Goal: Information Seeking & Learning: Check status

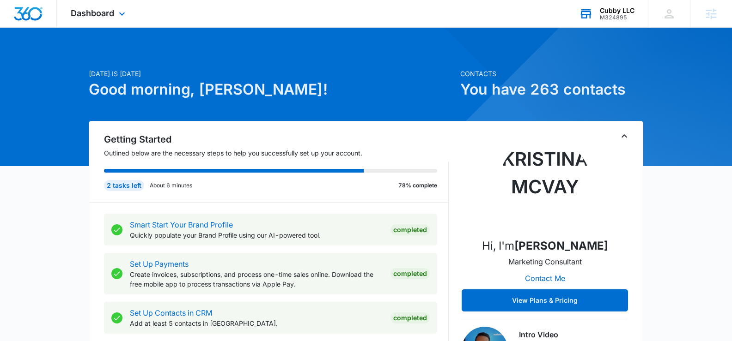
click at [616, 13] on div "Cubby LLC" at bounding box center [617, 10] width 35 height 7
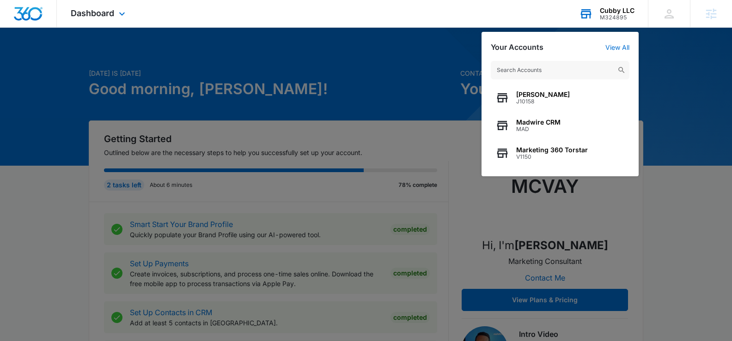
click at [529, 70] on input "text" at bounding box center [560, 70] width 139 height 18
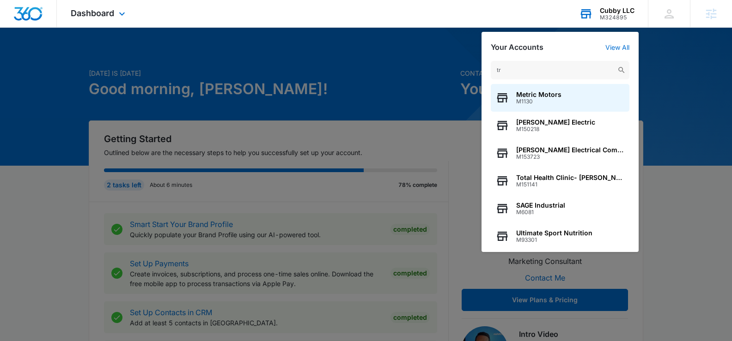
type input "t"
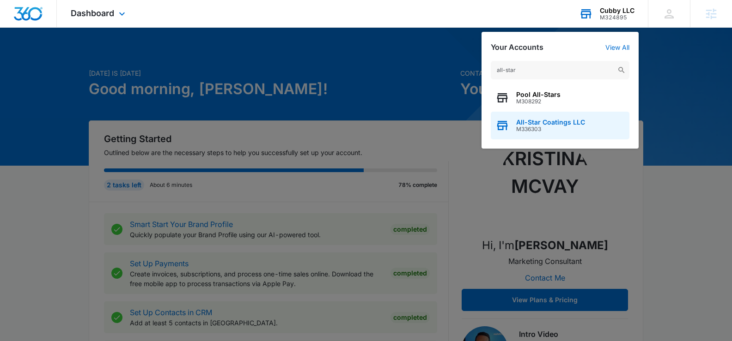
type input "all-star"
click at [552, 125] on span "All-Star Coatings LLC" at bounding box center [550, 122] width 69 height 7
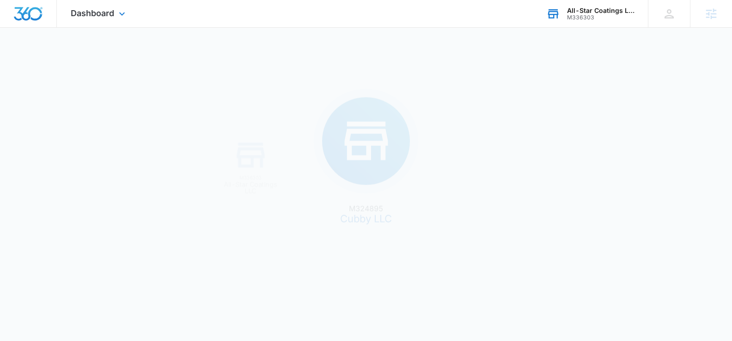
scroll to position [0, 0]
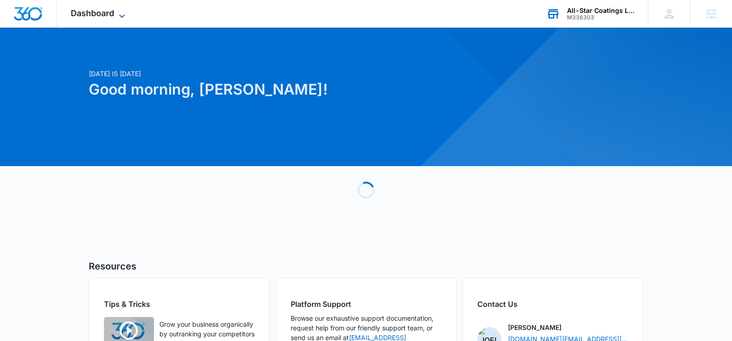
click at [102, 16] on span "Dashboard" at bounding box center [92, 13] width 43 height 10
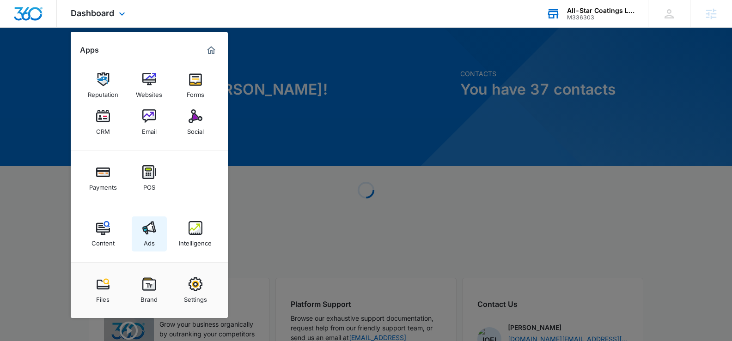
click at [141, 243] on link "Ads" at bounding box center [149, 234] width 35 height 35
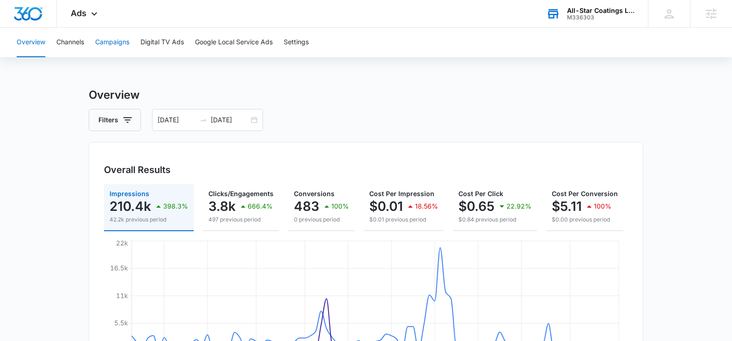
click at [123, 36] on button "Campaigns" at bounding box center [112, 43] width 34 height 30
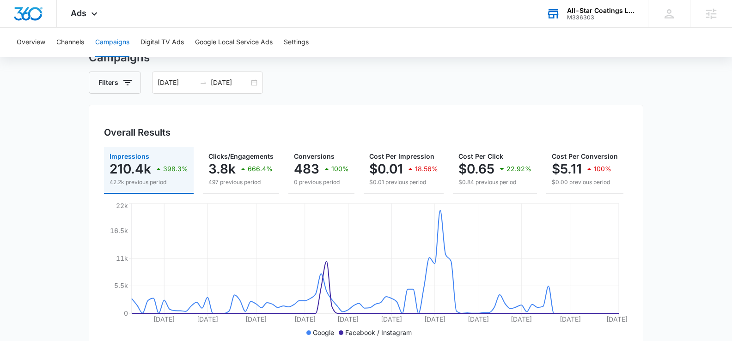
scroll to position [36, 0]
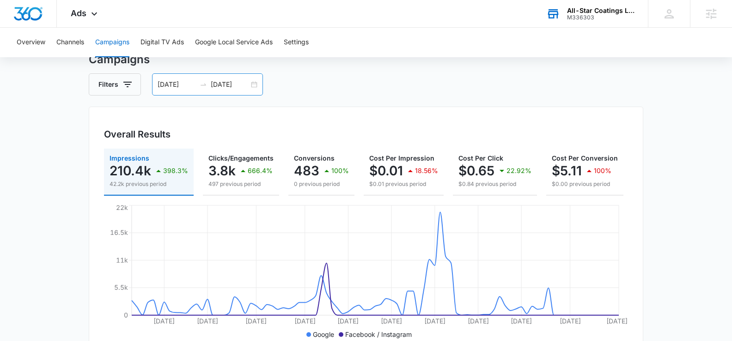
click at [250, 84] on div "05/29/2025 08/27/2025" at bounding box center [207, 84] width 111 height 22
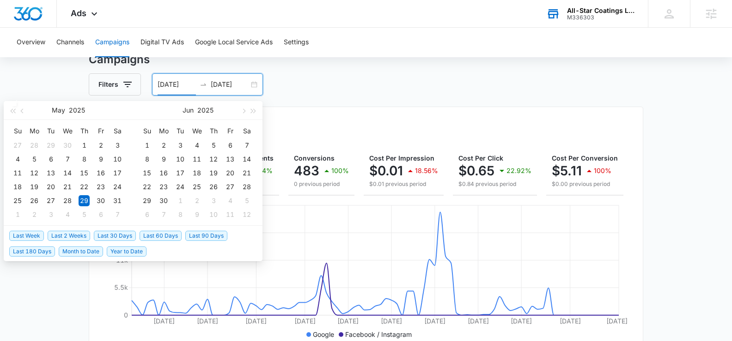
click at [86, 236] on span "Last 2 Weeks" at bounding box center [69, 236] width 42 height 10
type input "[DATE]"
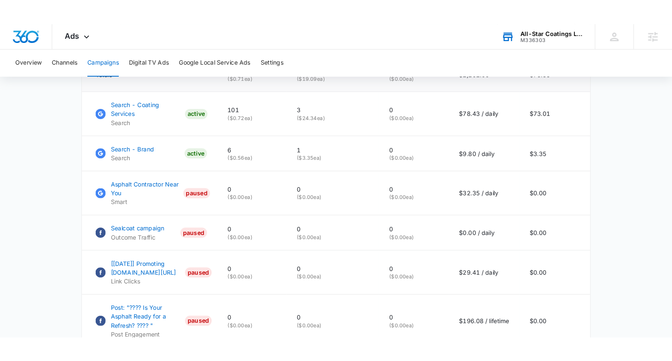
scroll to position [445, 0]
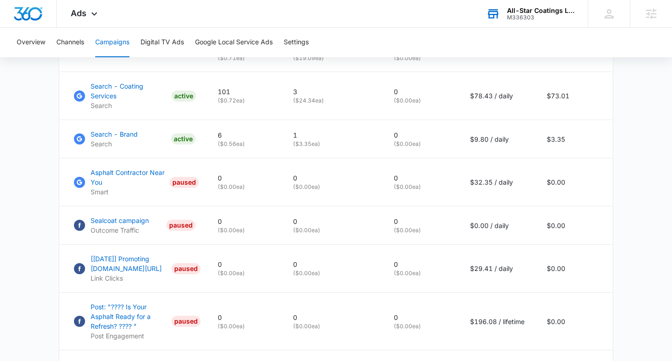
click at [46, 107] on main "Campaigns Filters 09/02/2025 09/16/2025 Overall Results Impressions 107 100% 0 …" at bounding box center [336, 129] width 672 height 974
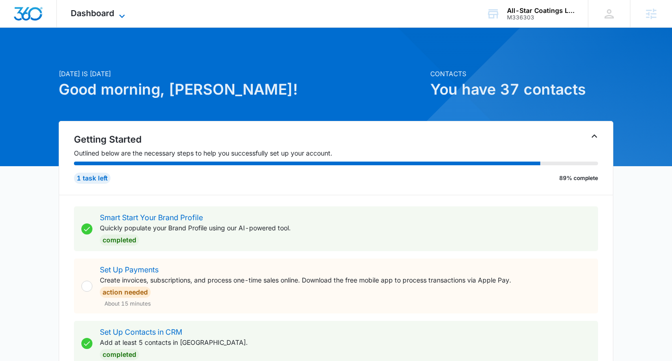
click at [117, 18] on icon at bounding box center [121, 16] width 11 height 11
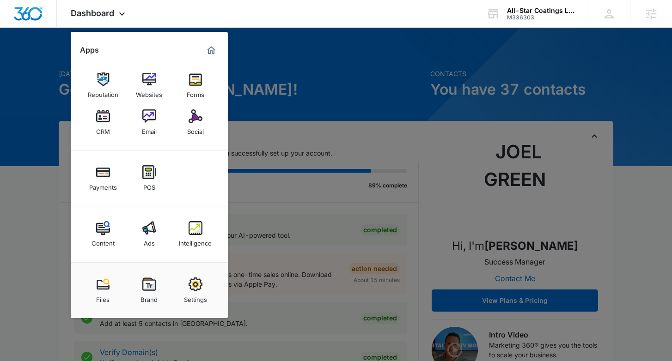
click at [150, 236] on div "Ads" at bounding box center [149, 241] width 11 height 12
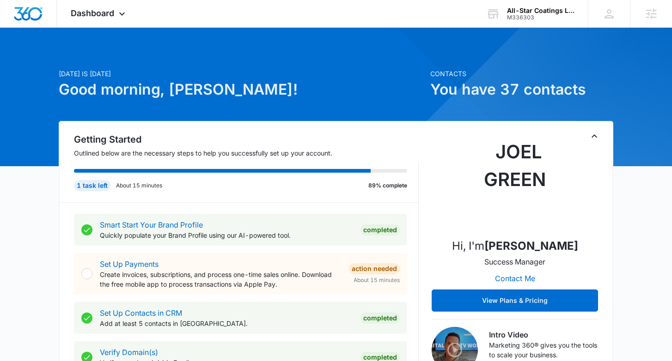
scroll to position [0, 0]
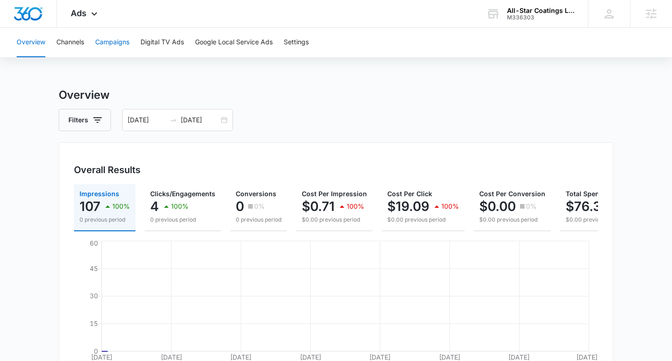
click at [107, 42] on button "Campaigns" at bounding box center [112, 43] width 34 height 30
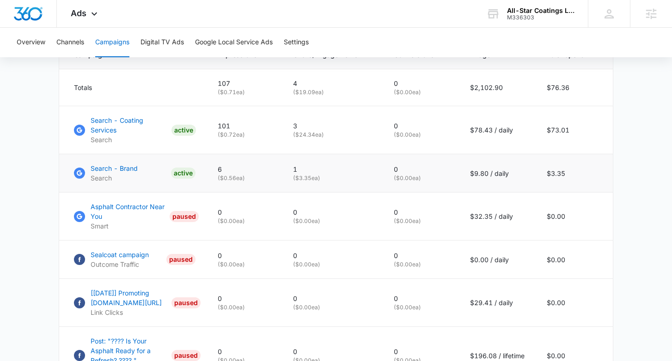
scroll to position [410, 0]
click at [148, 119] on p "Search - Coating Services" at bounding box center [129, 125] width 77 height 19
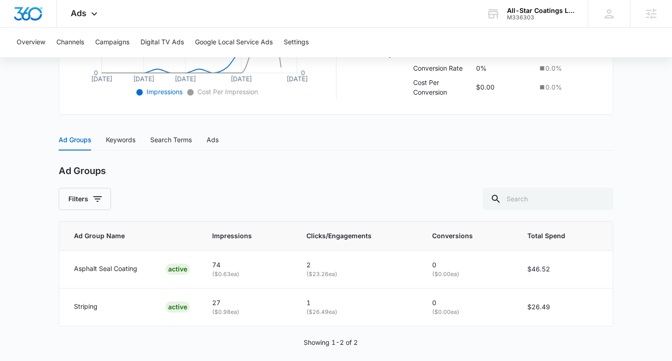
scroll to position [311, 0]
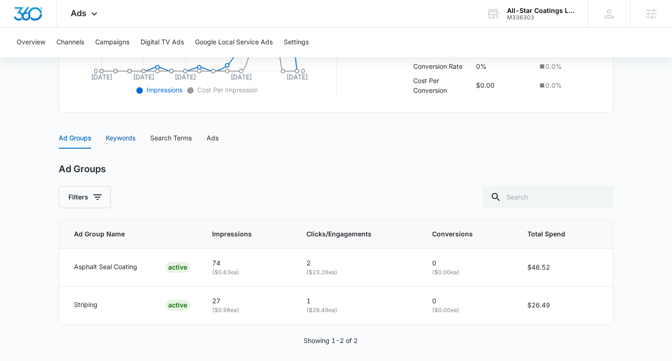
click at [127, 138] on div "Keywords" at bounding box center [121, 138] width 30 height 10
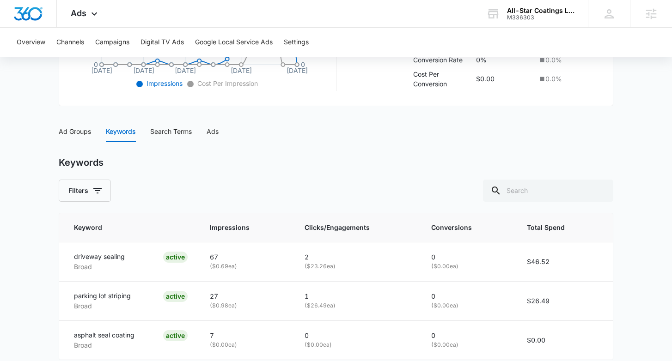
scroll to position [360, 0]
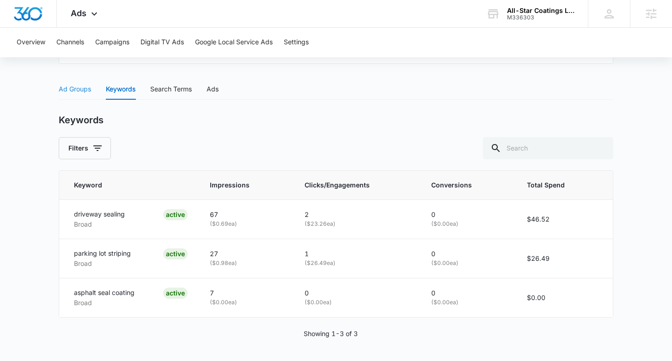
click at [78, 94] on div "Ad Groups" at bounding box center [75, 89] width 32 height 21
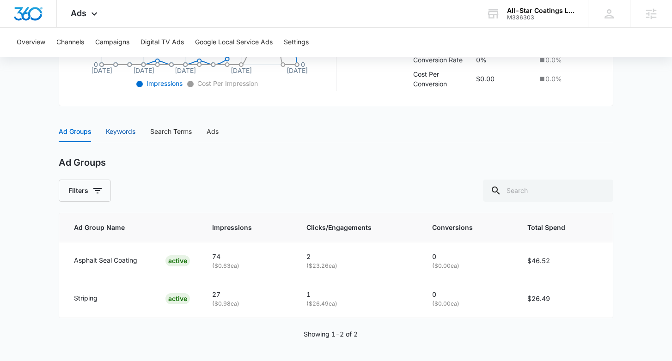
click at [118, 128] on div "Keywords" at bounding box center [121, 132] width 30 height 10
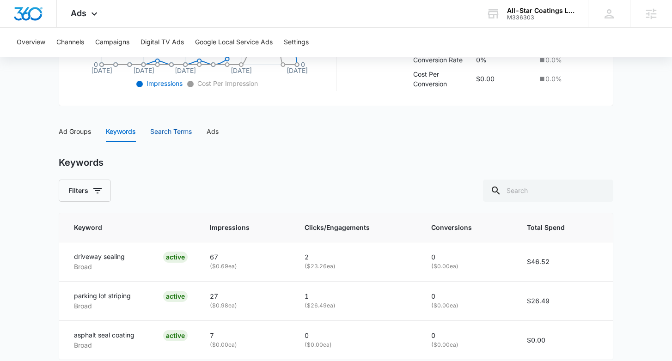
click at [189, 133] on div "Search Terms" at bounding box center [171, 132] width 42 height 10
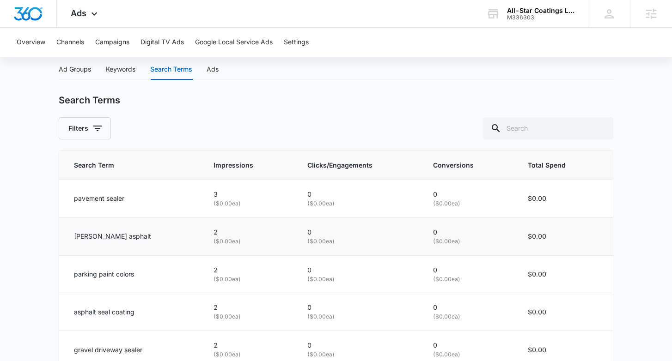
scroll to position [376, 0]
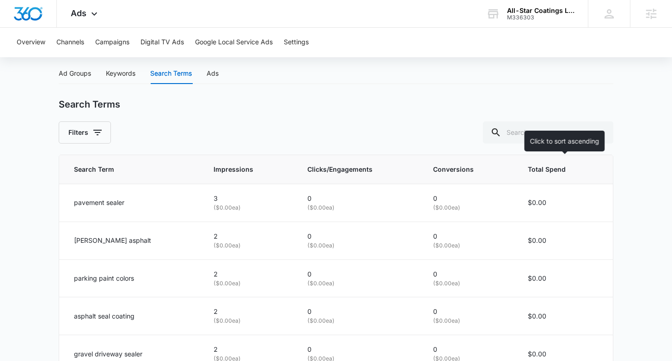
click at [540, 171] on span "Total Spend" at bounding box center [555, 169] width 57 height 10
click at [548, 171] on span "Total Spend" at bounding box center [556, 169] width 56 height 10
click at [552, 170] on span "Total Spend" at bounding box center [556, 169] width 56 height 10
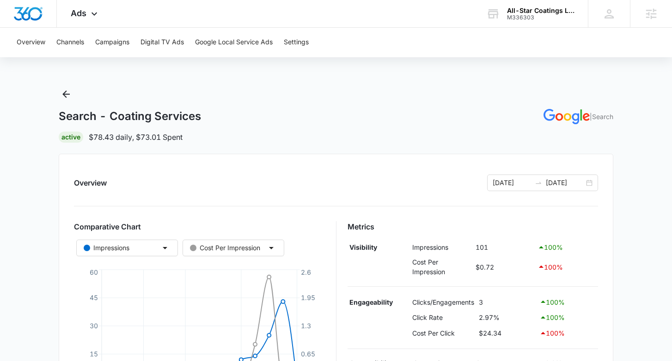
scroll to position [250, 0]
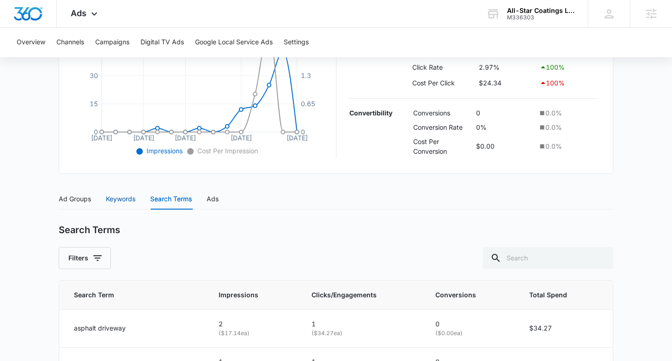
click at [118, 194] on div "Keywords" at bounding box center [121, 199] width 30 height 10
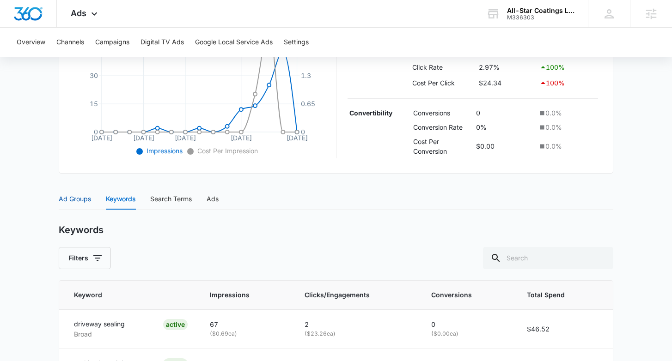
drag, startPoint x: 80, startPoint y: 201, endPoint x: 94, endPoint y: 198, distance: 14.1
click at [79, 201] on div "Ad Groups" at bounding box center [75, 199] width 32 height 10
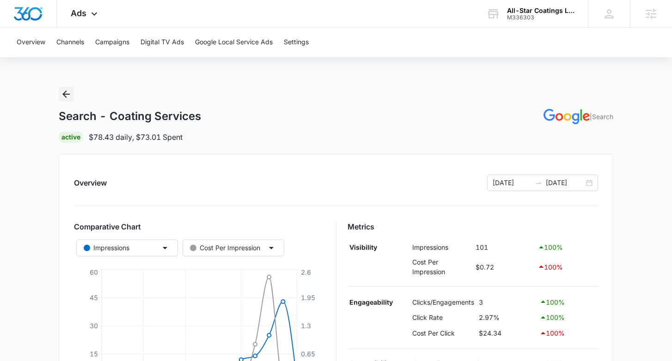
click at [61, 97] on icon "Back" at bounding box center [66, 94] width 11 height 11
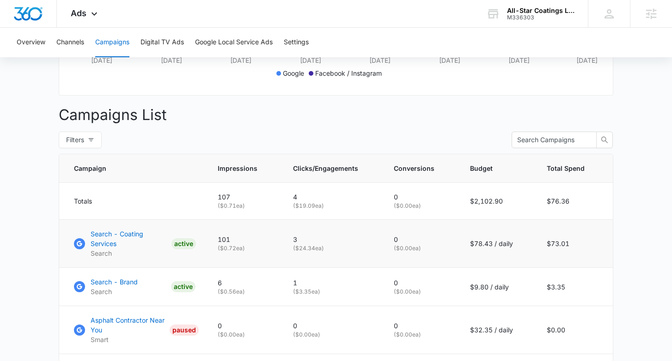
scroll to position [0, 1]
click at [127, 234] on p "Search - Coating Services" at bounding box center [129, 238] width 77 height 19
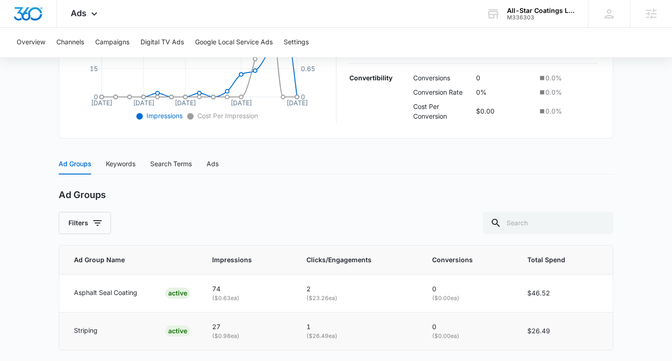
scroll to position [318, 0]
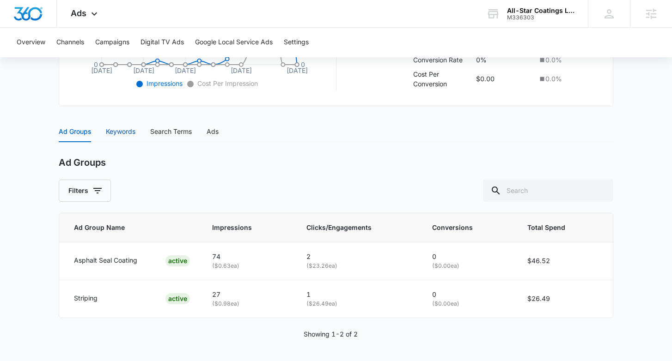
click at [131, 133] on div "Keywords" at bounding box center [121, 132] width 30 height 10
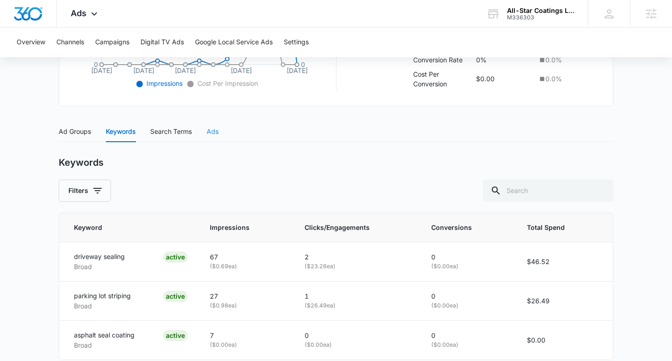
scroll to position [360, 0]
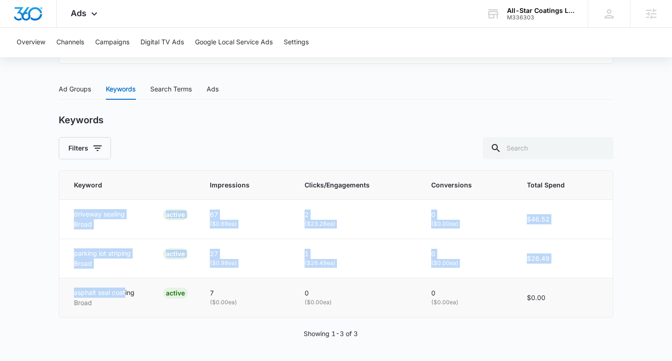
drag, startPoint x: 68, startPoint y: 214, endPoint x: 145, endPoint y: 297, distance: 113.1
click at [128, 290] on tbody "driveway sealing Broad ACTIVE 67 ( $0.69 ea) 2 ( $23.26 ea) 0 ( $0.00 ea) $46.5…" at bounding box center [335, 259] width 553 height 118
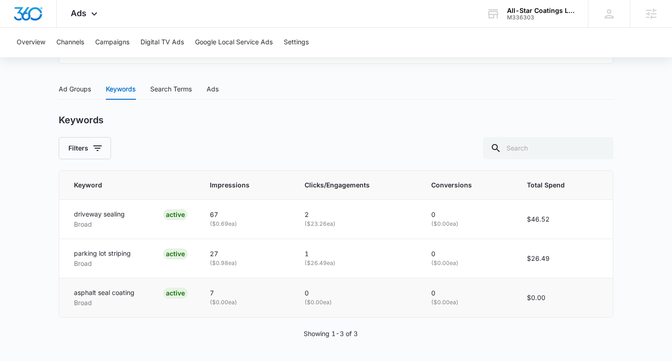
click at [144, 295] on div "asphalt seal coating Broad ACTIVE" at bounding box center [131, 298] width 114 height 20
click at [109, 310] on td "asphalt seal coating Broad ACTIVE" at bounding box center [128, 297] width 139 height 39
drag, startPoint x: 71, startPoint y: 213, endPoint x: 110, endPoint y: 224, distance: 40.2
click at [111, 223] on td "driveway sealing Broad ACTIVE" at bounding box center [128, 219] width 139 height 39
click at [110, 224] on p "Broad" at bounding box center [99, 224] width 51 height 10
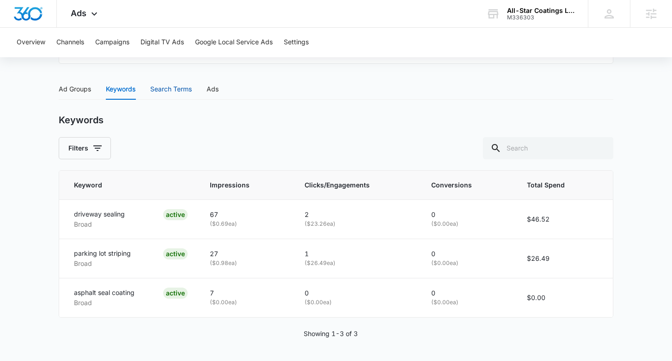
click at [174, 90] on div "Search Terms" at bounding box center [171, 89] width 42 height 10
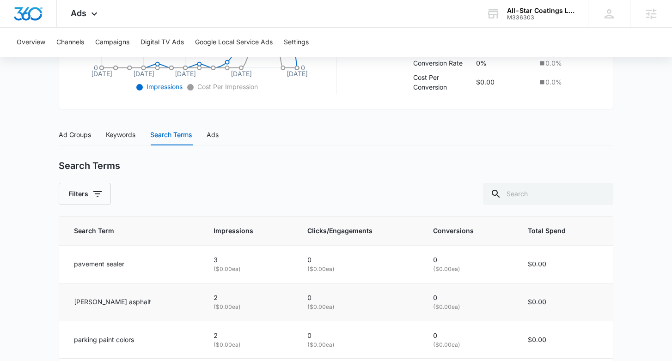
scroll to position [309, 0]
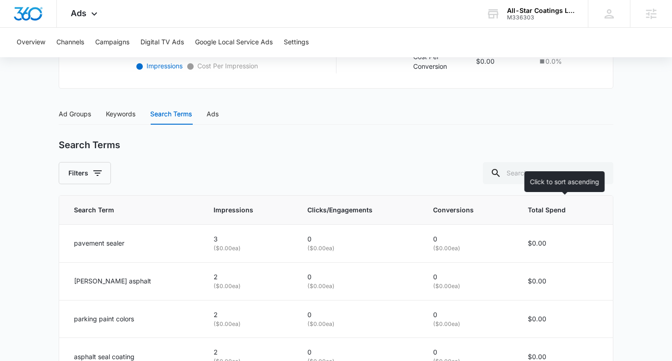
click at [536, 209] on span "Total Spend" at bounding box center [555, 210] width 57 height 10
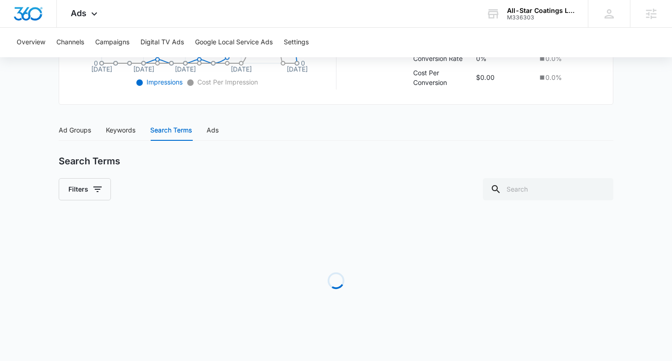
scroll to position [335, 0]
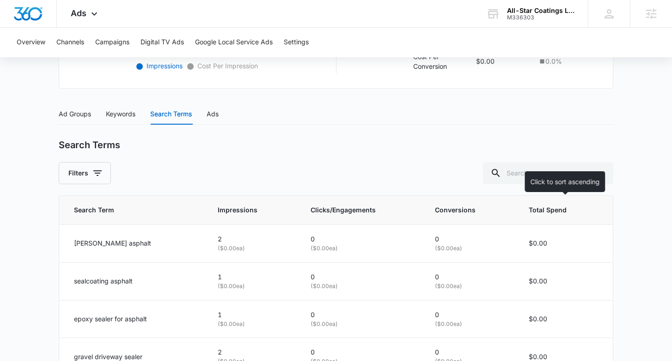
click at [552, 211] on span "Total Spend" at bounding box center [556, 210] width 56 height 10
click at [552, 212] on span "Total Spend" at bounding box center [556, 210] width 56 height 10
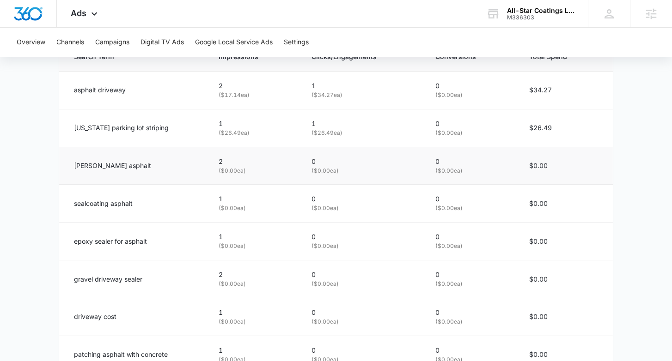
scroll to position [371, 0]
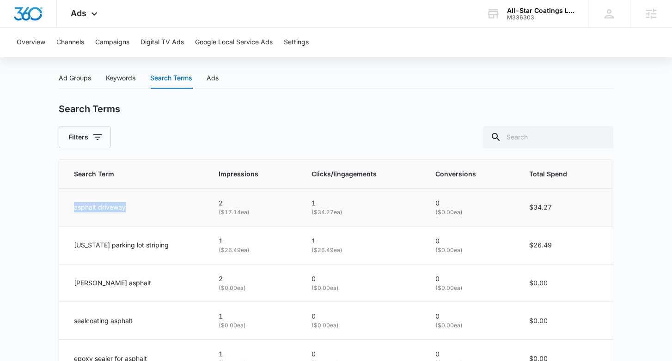
drag, startPoint x: 70, startPoint y: 207, endPoint x: 132, endPoint y: 206, distance: 61.4
click at [123, 212] on td "asphalt driveway" at bounding box center [133, 207] width 148 height 38
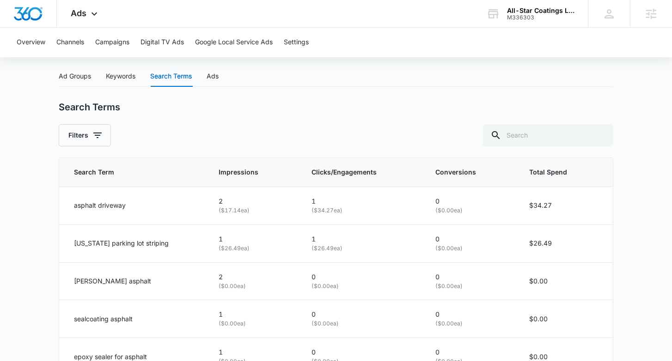
click at [219, 154] on div "Search Terms Filters Search Term Impressions Clicks/Engagements Conversions Tot…" at bounding box center [336, 348] width 554 height 492
drag, startPoint x: 370, startPoint y: 210, endPoint x: 289, endPoint y: 205, distance: 81.0
click at [286, 205] on tr "asphalt driveway 2 ( $17.14 ea) 1 ( $34.27 ea) 0 ( $0.00 ea) $34.27" at bounding box center [335, 206] width 553 height 38
click at [330, 87] on div "Ad Groups Keywords Search Terms Ads Ad Groups Filters Ad Group Name Impressions…" at bounding box center [336, 335] width 554 height 539
drag, startPoint x: 351, startPoint y: 210, endPoint x: 316, endPoint y: 211, distance: 34.7
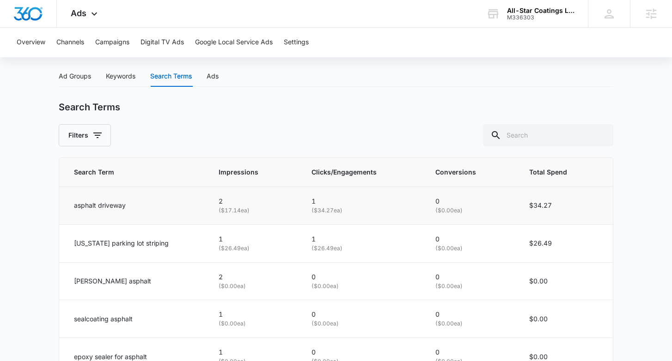
click at [315, 212] on p "( $34.27 ea)" at bounding box center [362, 210] width 102 height 9
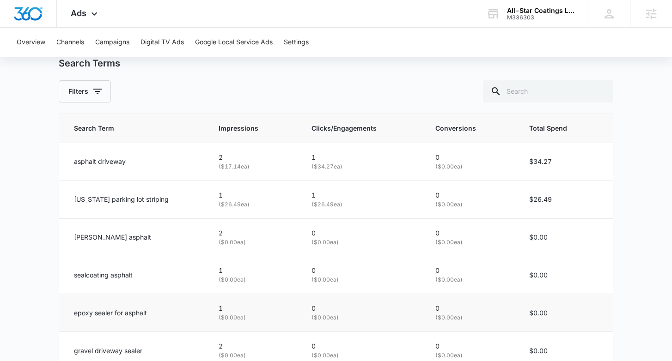
scroll to position [418, 0]
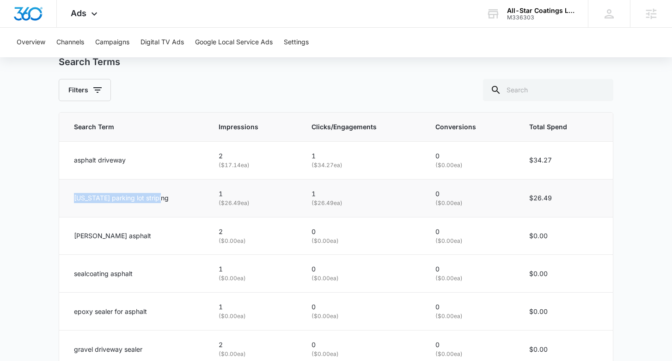
drag, startPoint x: 72, startPoint y: 201, endPoint x: 161, endPoint y: 204, distance: 88.7
click at [161, 204] on td "oklahoma parking lot striping" at bounding box center [133, 198] width 148 height 38
click at [160, 202] on p "oklahoma parking lot striping" at bounding box center [121, 198] width 95 height 10
drag, startPoint x: 167, startPoint y: 197, endPoint x: 148, endPoint y: 211, distance: 23.7
click at [148, 211] on td "oklahoma parking lot striping" at bounding box center [133, 198] width 148 height 38
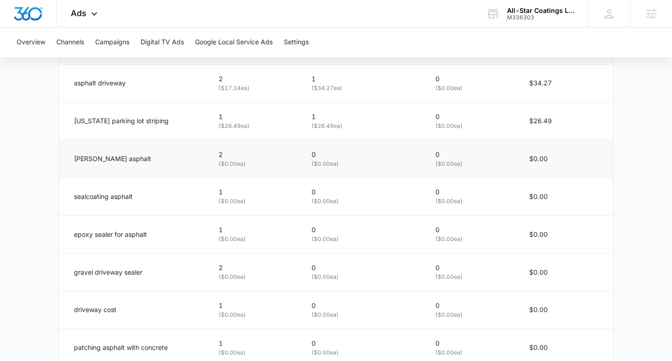
scroll to position [502, 0]
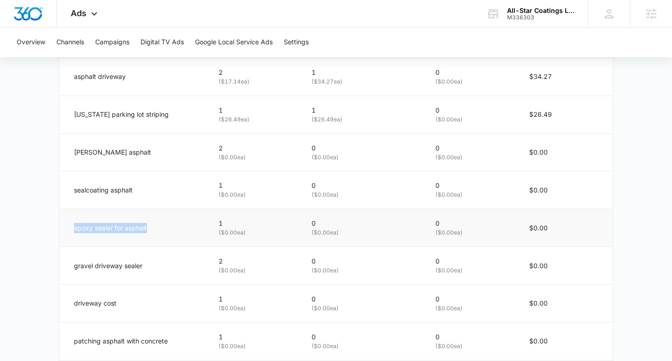
drag, startPoint x: 158, startPoint y: 229, endPoint x: 60, endPoint y: 228, distance: 98.4
click at [60, 228] on td "epoxy sealer for asphalt" at bounding box center [133, 228] width 148 height 38
click at [62, 228] on td "epoxy sealer for asphalt" at bounding box center [133, 228] width 148 height 38
click at [144, 222] on td "epoxy sealer for asphalt" at bounding box center [133, 228] width 148 height 38
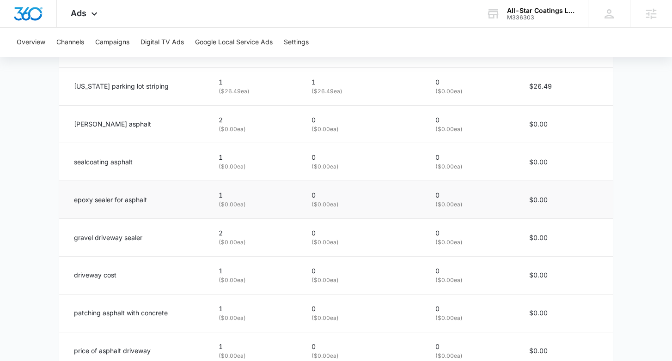
scroll to position [528, 0]
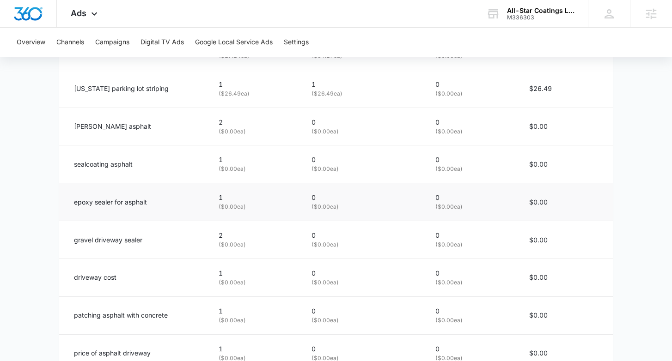
click at [139, 200] on p "epoxy sealer for asphalt" at bounding box center [110, 202] width 73 height 10
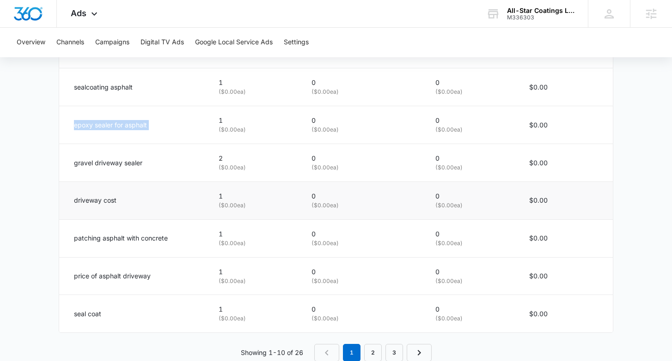
scroll to position [628, 0]
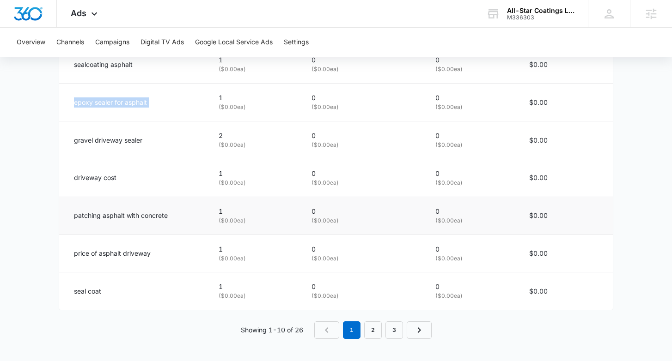
drag, startPoint x: 69, startPoint y: 213, endPoint x: 229, endPoint y: 231, distance: 160.8
click at [229, 231] on tr "patching asphalt with concrete 1 ( $0.00 ea) 0 ( $0.00 ea) 0 ( $0.00 ea) $0.00" at bounding box center [335, 216] width 553 height 38
click at [159, 235] on td "price of asphalt driveway" at bounding box center [133, 254] width 148 height 38
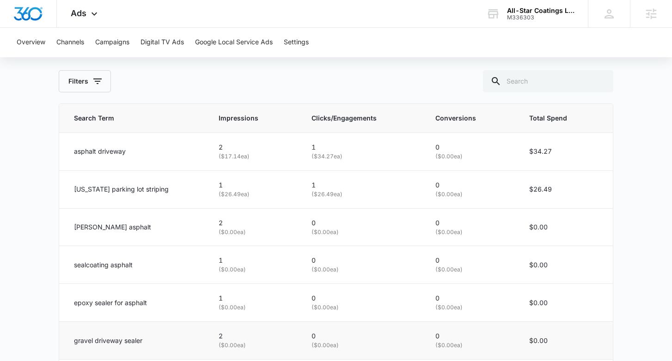
scroll to position [421, 0]
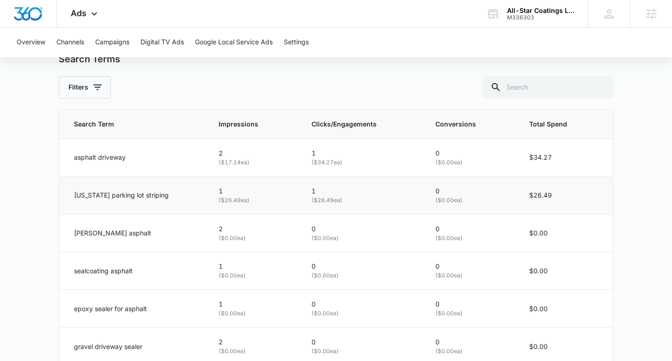
click at [103, 196] on p "oklahoma parking lot striping" at bounding box center [121, 195] width 95 height 10
click at [103, 197] on p "oklahoma parking lot striping" at bounding box center [121, 195] width 95 height 10
click at [175, 190] on td "oklahoma parking lot striping" at bounding box center [133, 195] width 148 height 38
click at [214, 186] on td "1 ( $26.49 ea)" at bounding box center [253, 195] width 92 height 38
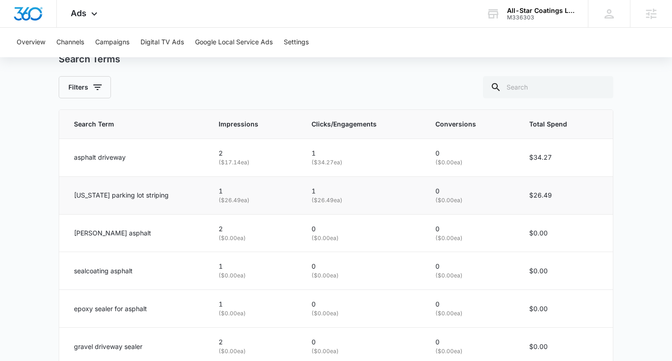
click at [154, 194] on p "oklahoma parking lot striping" at bounding box center [121, 195] width 95 height 10
drag, startPoint x: 298, startPoint y: 188, endPoint x: 339, endPoint y: 188, distance: 40.7
click at [339, 188] on tr "oklahoma parking lot striping 1 ( $26.49 ea) 1 ( $26.49 ea) 0 ( $0.00 ea) $26.49" at bounding box center [335, 195] width 553 height 38
click at [339, 187] on p "1" at bounding box center [362, 191] width 102 height 10
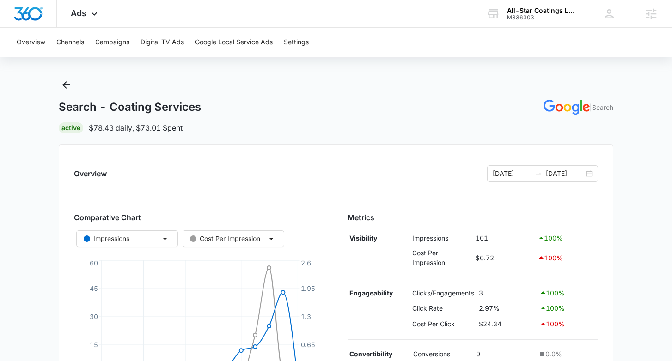
scroll to position [0, 0]
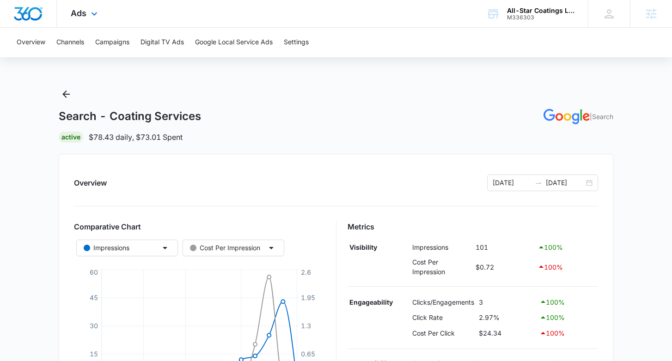
drag, startPoint x: 101, startPoint y: 17, endPoint x: 126, endPoint y: 42, distance: 35.3
click at [101, 17] on div "Ads Apps Reputation Websites Forms CRM Email Social Payments POS Content Ads In…" at bounding box center [85, 13] width 57 height 27
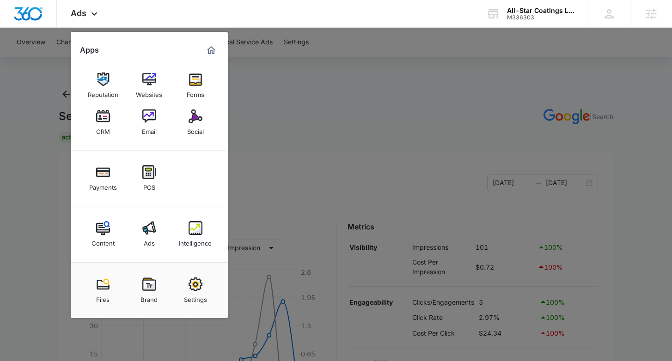
click at [197, 231] on img at bounding box center [195, 228] width 14 height 14
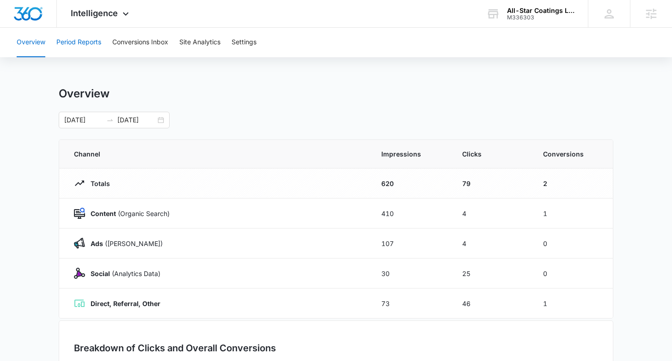
click at [93, 49] on button "Period Reports" at bounding box center [78, 43] width 45 height 30
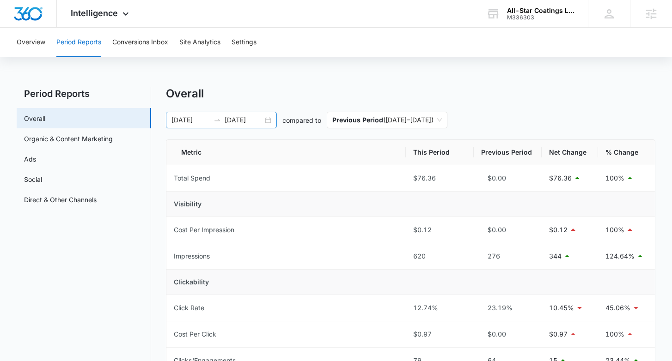
click at [266, 121] on div "09/02/2025 09/16/2025" at bounding box center [221, 120] width 111 height 17
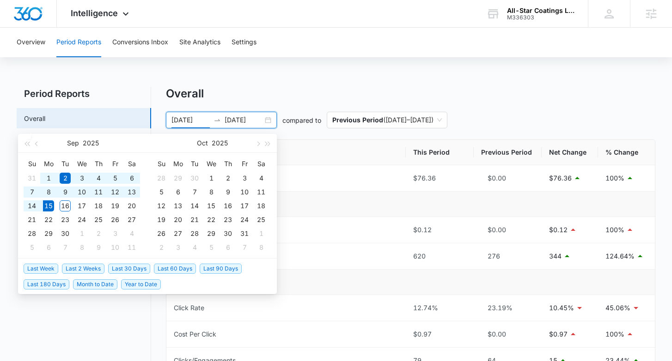
click at [136, 267] on span "Last 30 Days" at bounding box center [129, 269] width 42 height 10
type input "08/16/2025"
type input "09/15/2025"
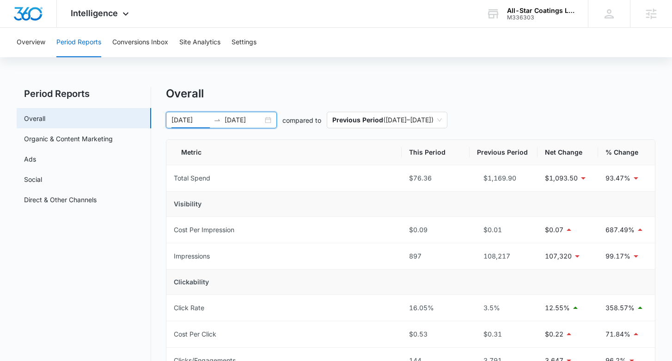
click at [271, 118] on div "08/16/2025 09/15/2025" at bounding box center [221, 120] width 111 height 17
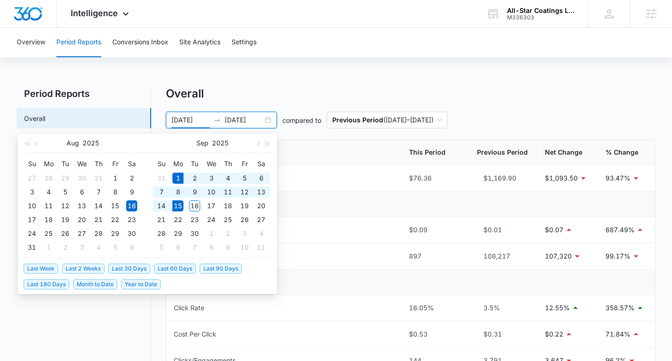
click at [85, 269] on span "Last 2 Weeks" at bounding box center [83, 269] width 42 height 10
type input "09/01/2025"
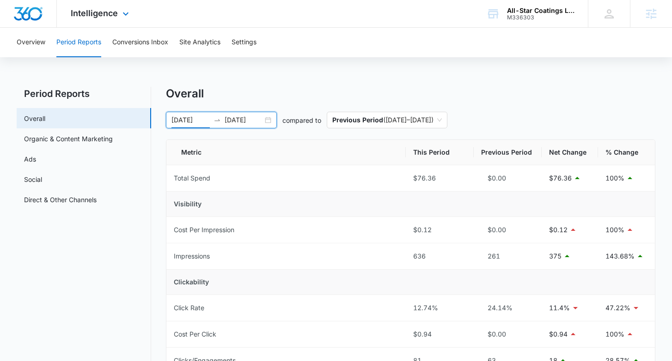
click at [119, 17] on div "Intelligence Apps Reputation Websites Forms CRM Email Social Payments POS Conte…" at bounding box center [101, 13] width 88 height 27
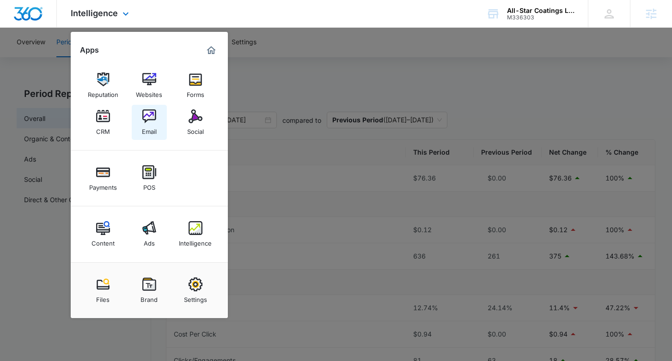
click at [145, 138] on link "Email" at bounding box center [149, 122] width 35 height 35
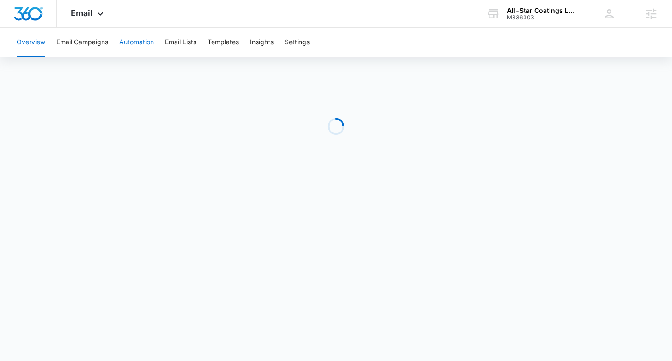
click at [131, 46] on button "Automation" at bounding box center [136, 43] width 35 height 30
click at [190, 44] on button "Email Lists" at bounding box center [180, 43] width 31 height 30
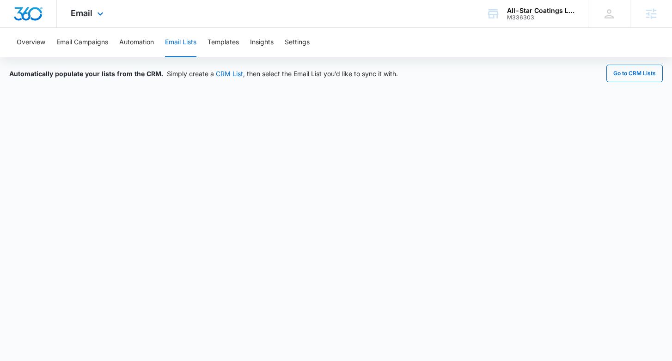
click at [88, 20] on div "Email Apps Reputation Websites Forms CRM Email Social Payments POS Content Ads …" at bounding box center [88, 13] width 63 height 27
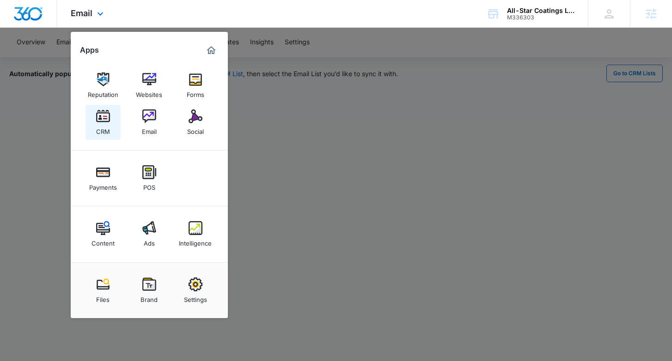
click at [108, 119] on img at bounding box center [103, 116] width 14 height 14
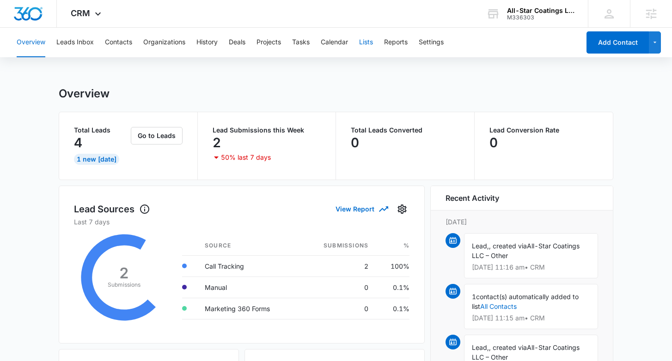
click at [371, 41] on button "Lists" at bounding box center [366, 43] width 14 height 30
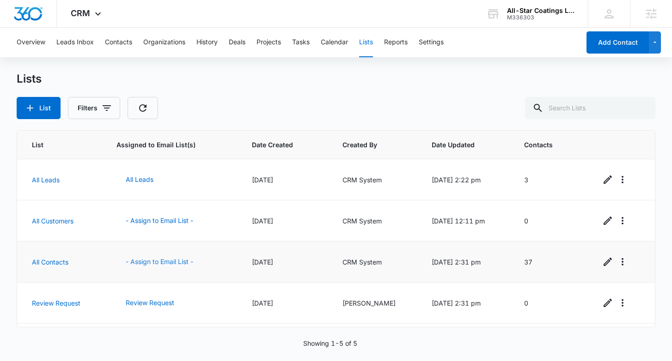
click at [170, 263] on button "- Assign to Email List -" at bounding box center [159, 262] width 86 height 22
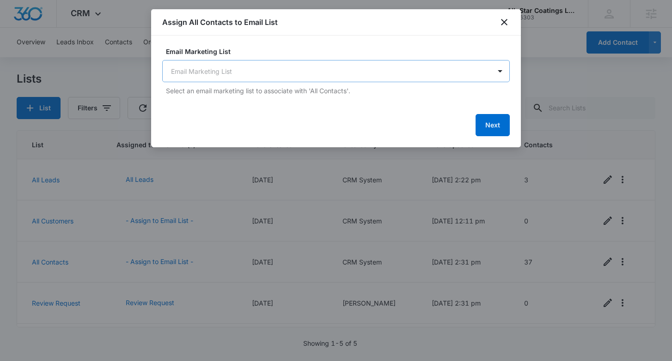
click at [286, 76] on body "CRM Apps Reputation Websites Forms CRM Email Social Payments POS Content Ads In…" at bounding box center [336, 180] width 672 height 361
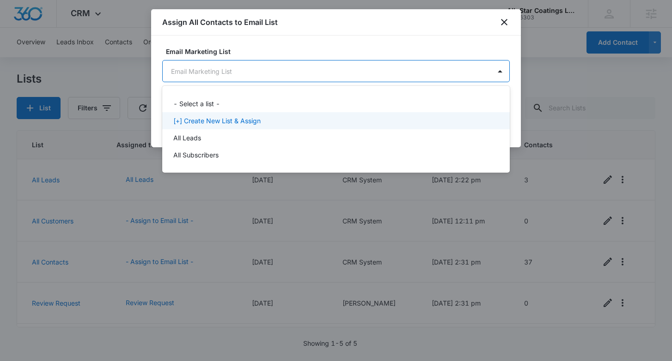
click at [219, 120] on p "[+] Create New List & Assign" at bounding box center [216, 121] width 87 height 10
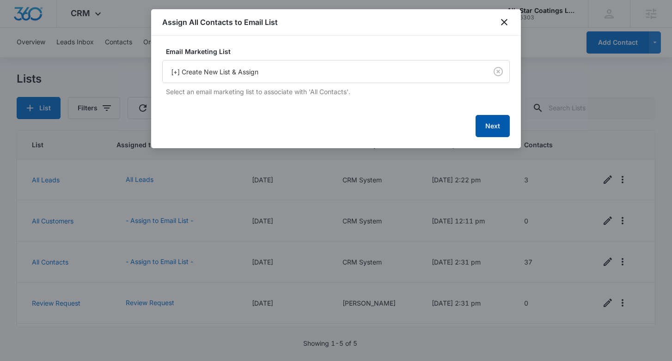
click at [486, 123] on button "Next" at bounding box center [492, 126] width 34 height 22
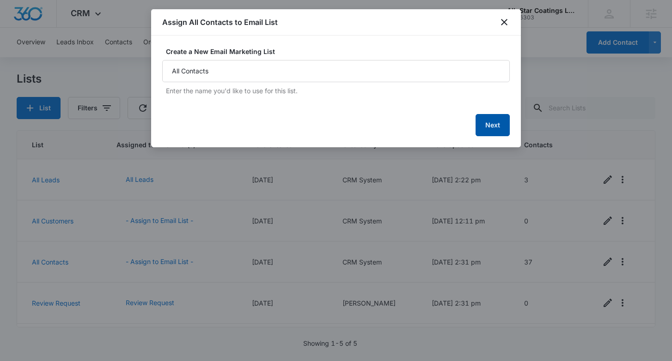
click at [494, 118] on button "Next" at bounding box center [492, 125] width 34 height 22
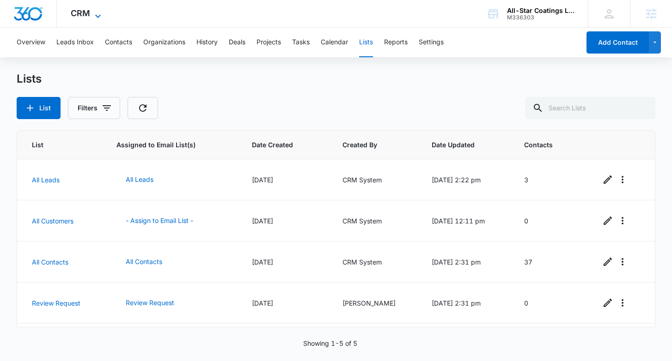
click at [83, 15] on span "CRM" at bounding box center [80, 13] width 19 height 10
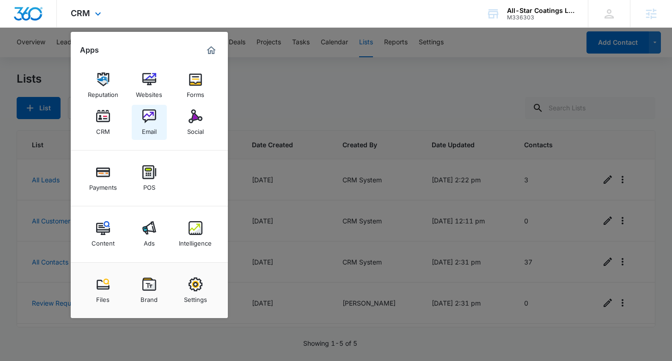
click at [152, 135] on div "Email" at bounding box center [149, 129] width 15 height 12
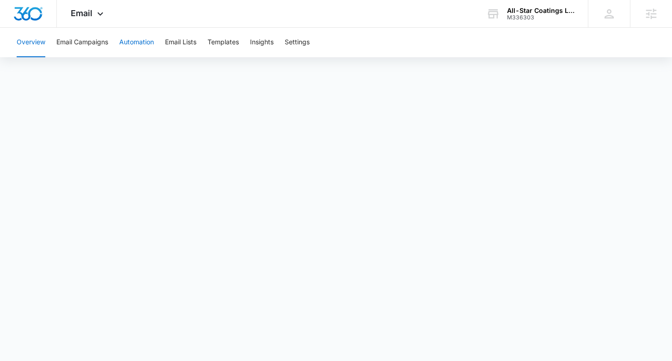
click at [148, 42] on button "Automation" at bounding box center [136, 43] width 35 height 30
click at [530, 8] on div "All-Star Coatings LLC" at bounding box center [540, 10] width 67 height 7
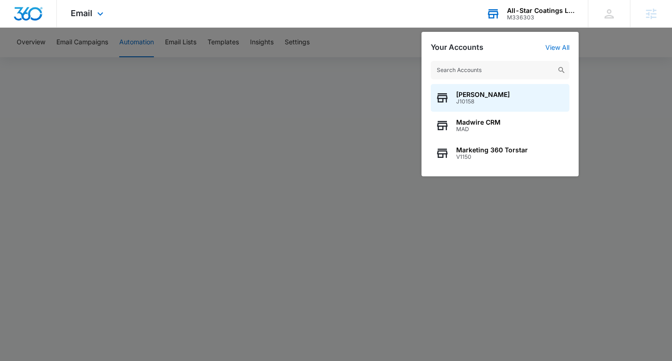
click at [460, 70] on input "text" at bounding box center [499, 70] width 139 height 18
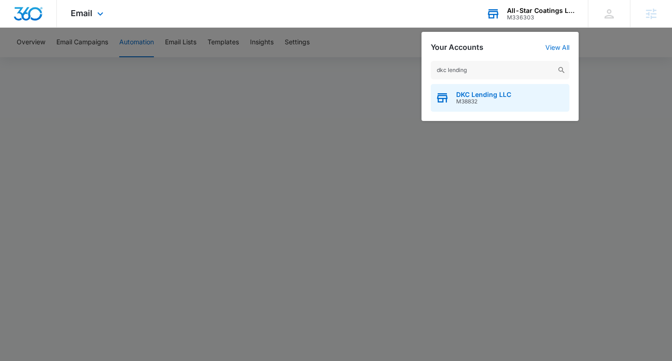
type input "dkc lending"
click at [471, 91] on span "DKC Lending LLC" at bounding box center [483, 94] width 55 height 7
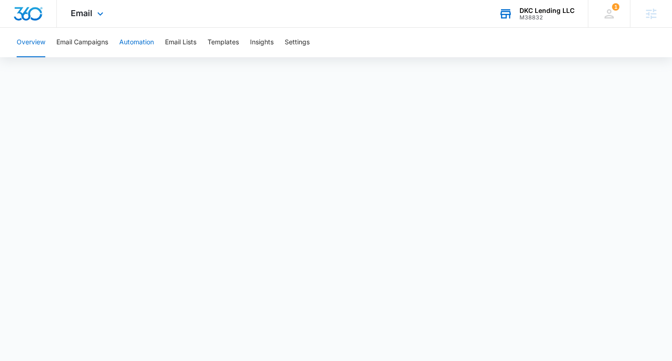
click at [136, 43] on button "Automation" at bounding box center [136, 43] width 35 height 30
click at [532, 13] on div "DKC Lending LLC" at bounding box center [546, 10] width 55 height 7
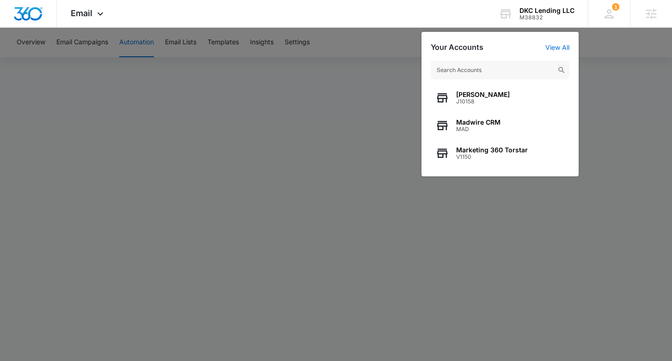
click at [512, 72] on input "text" at bounding box center [499, 70] width 139 height 18
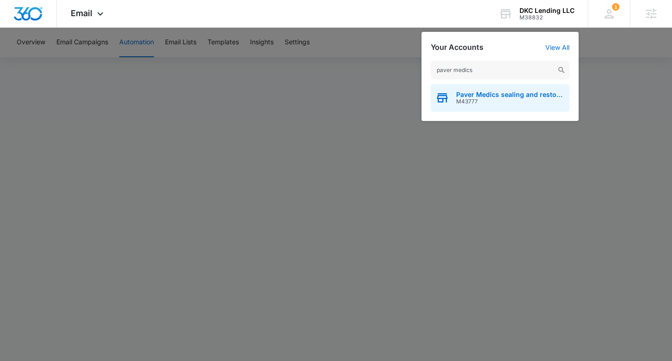
type input "paver medics"
click at [468, 94] on span "Paver Medics sealing and restoration" at bounding box center [510, 94] width 109 height 7
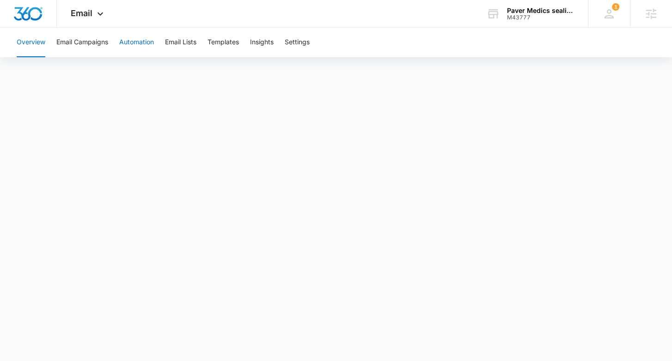
click at [145, 38] on button "Automation" at bounding box center [136, 43] width 35 height 30
click at [535, 17] on div "M43777" at bounding box center [540, 17] width 67 height 6
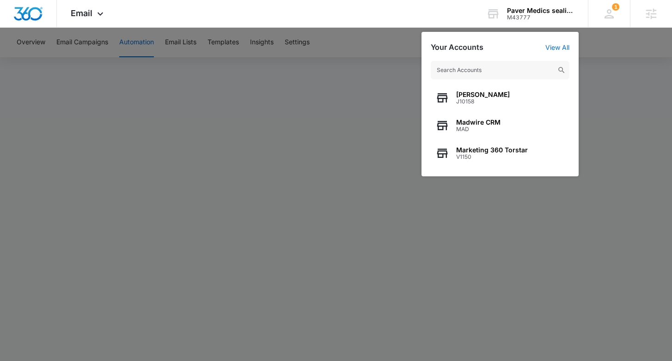
click at [498, 72] on input "text" at bounding box center [499, 70] width 139 height 18
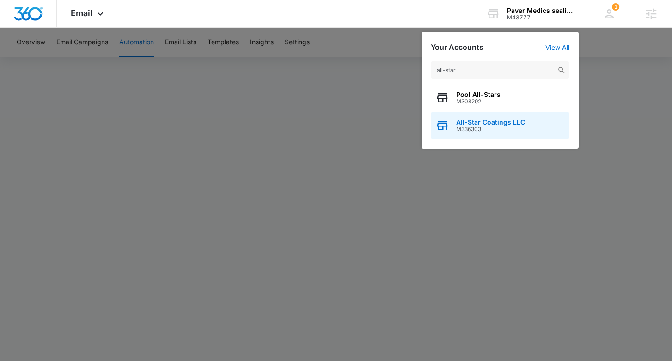
type input "all-star"
click at [482, 123] on span "All-Star Coatings LLC" at bounding box center [490, 122] width 69 height 7
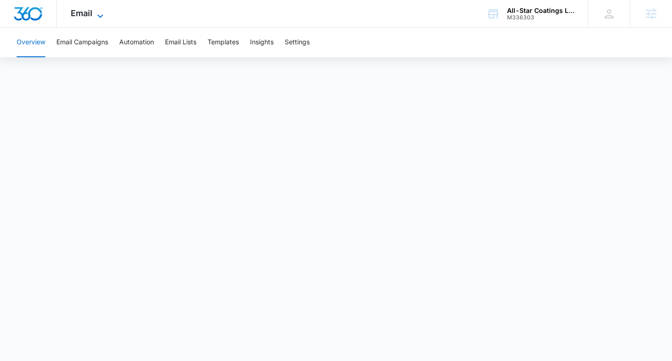
click at [99, 11] on icon at bounding box center [100, 16] width 11 height 11
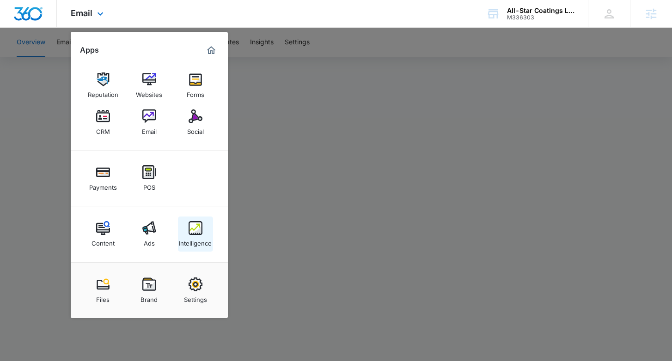
click at [194, 236] on div "Intelligence" at bounding box center [195, 241] width 33 height 12
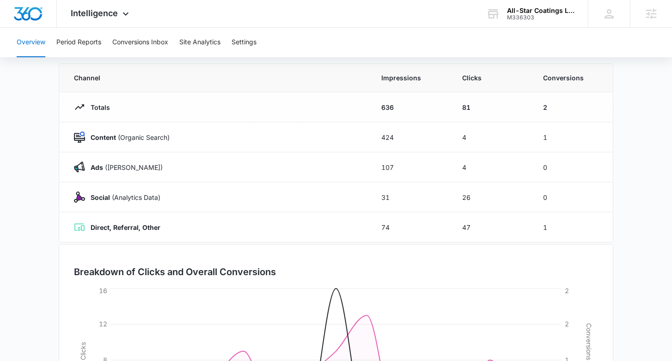
scroll to position [87, 0]
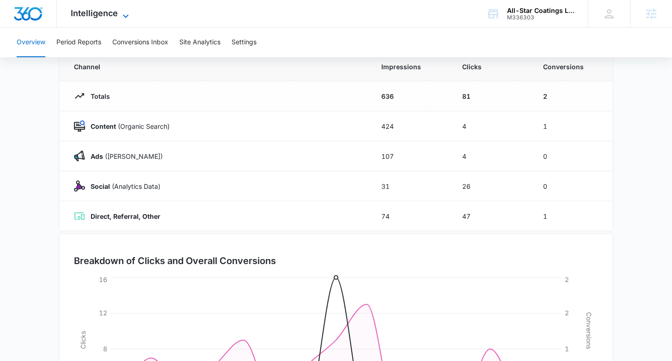
click at [124, 11] on icon at bounding box center [125, 16] width 11 height 11
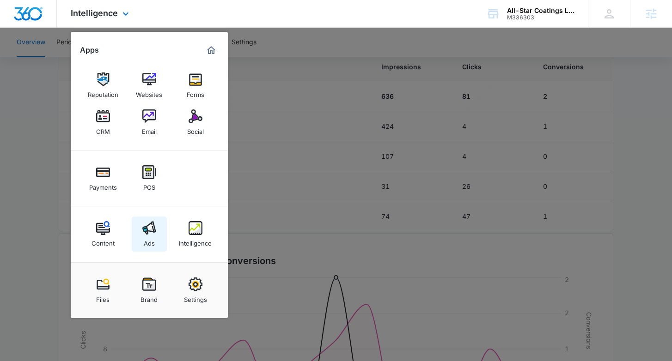
click at [151, 234] on img at bounding box center [149, 228] width 14 height 14
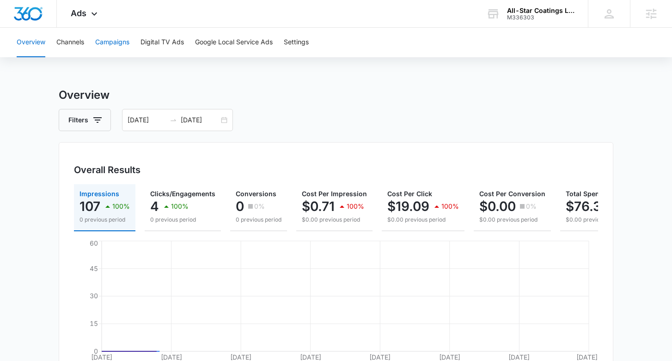
click at [106, 41] on button "Campaigns" at bounding box center [112, 43] width 34 height 30
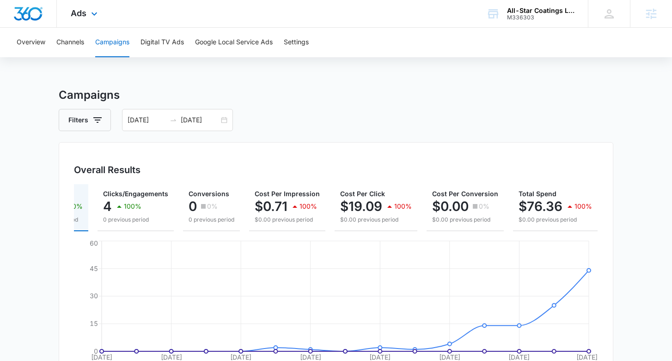
click at [85, 18] on div "Ads Apps Reputation Websites Forms CRM Email Social Payments POS Content Ads In…" at bounding box center [85, 13] width 57 height 27
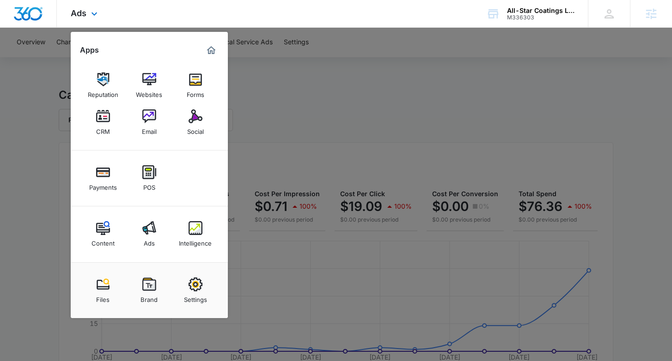
click at [214, 235] on div "Content Ads Intelligence" at bounding box center [149, 234] width 157 height 56
click at [197, 236] on div "Intelligence" at bounding box center [195, 241] width 33 height 12
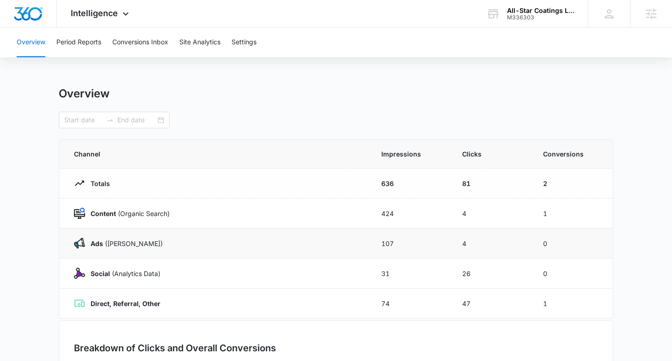
type input "09/01/2025"
type input "09/15/2025"
click at [83, 42] on button "Period Reports" at bounding box center [78, 43] width 45 height 30
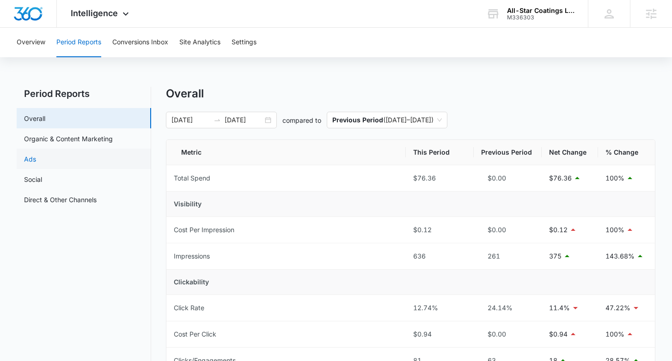
click at [36, 158] on link "Ads" at bounding box center [30, 159] width 12 height 10
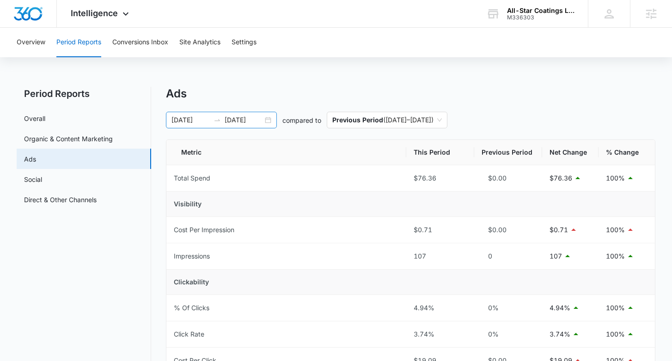
click at [265, 118] on div "09/01/2025 09/15/2025" at bounding box center [221, 120] width 111 height 17
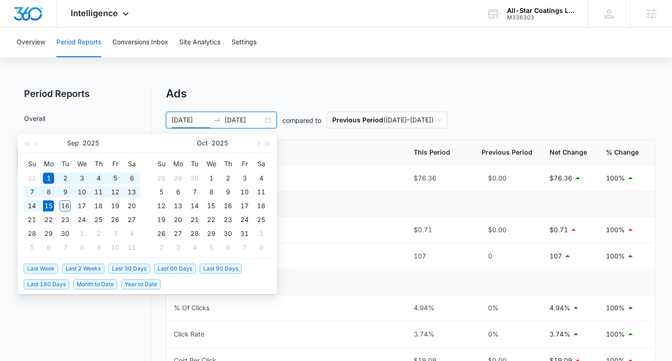
drag, startPoint x: 135, startPoint y: 266, endPoint x: 301, endPoint y: 206, distance: 175.9
click at [135, 266] on span "Last 30 Days" at bounding box center [129, 269] width 42 height 10
type input "08/16/2025"
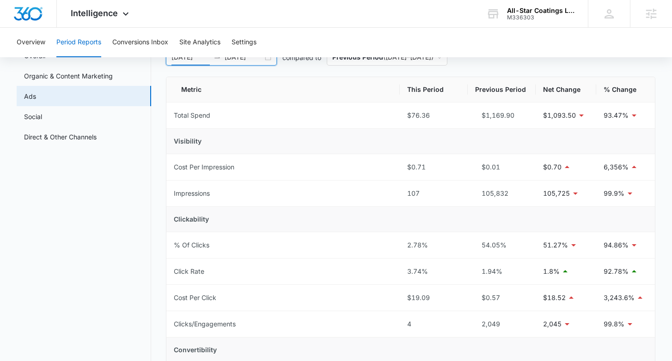
scroll to position [76, 0]
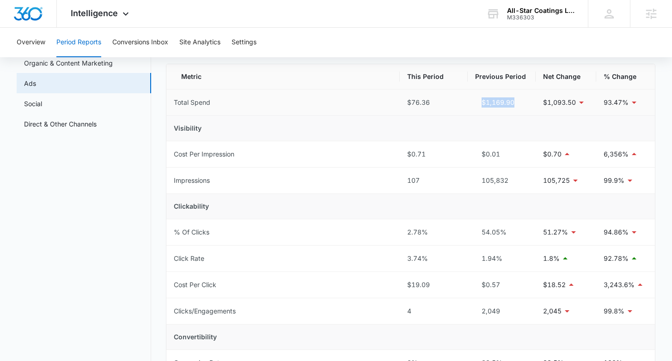
drag, startPoint x: 527, startPoint y: 106, endPoint x: 483, endPoint y: 107, distance: 43.4
click at [483, 107] on div "$1,169.90" at bounding box center [501, 102] width 53 height 10
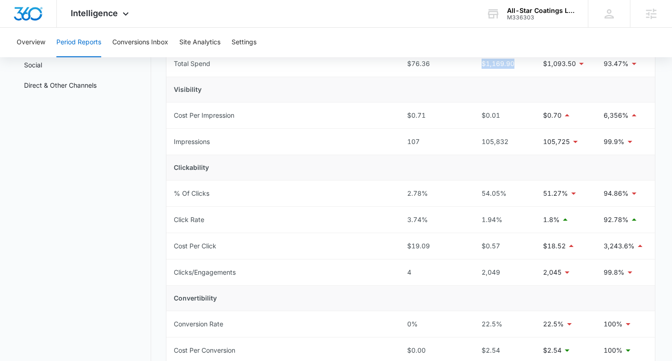
scroll to position [145, 0]
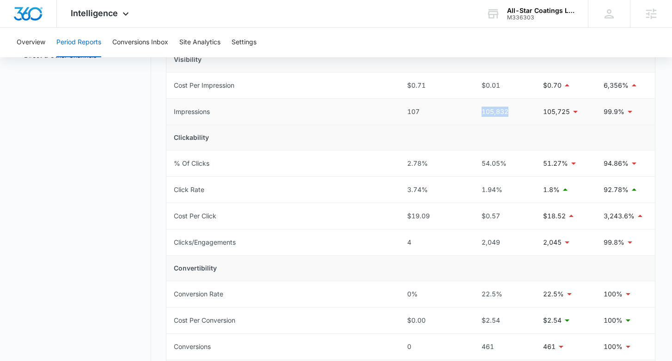
drag, startPoint x: 513, startPoint y: 108, endPoint x: 462, endPoint y: 108, distance: 50.8
click at [459, 110] on tr "Impressions 107 105,832 105,725 99.9%" at bounding box center [410, 112] width 488 height 26
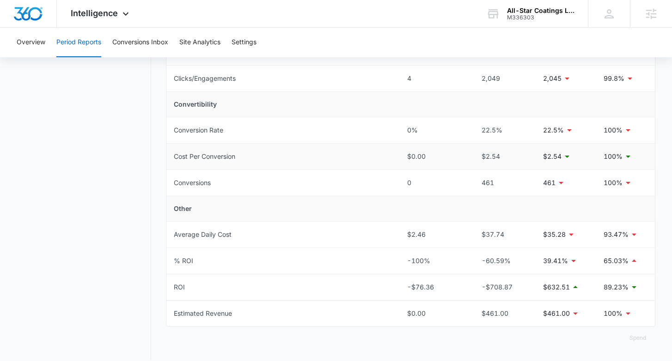
scroll to position [309, 0]
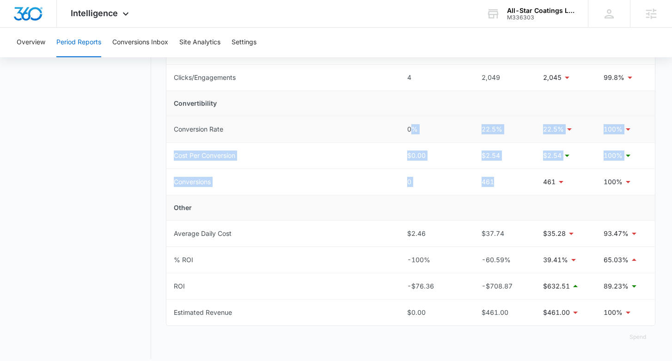
drag, startPoint x: 509, startPoint y: 178, endPoint x: 412, endPoint y: 131, distance: 107.8
click at [410, 133] on tbody "Total Spend $76.36 $1,169.90 $1,093.50 93.47% Visibility Cost Per Impression $0…" at bounding box center [410, 91] width 488 height 470
click at [412, 131] on div "0%" at bounding box center [433, 129] width 53 height 10
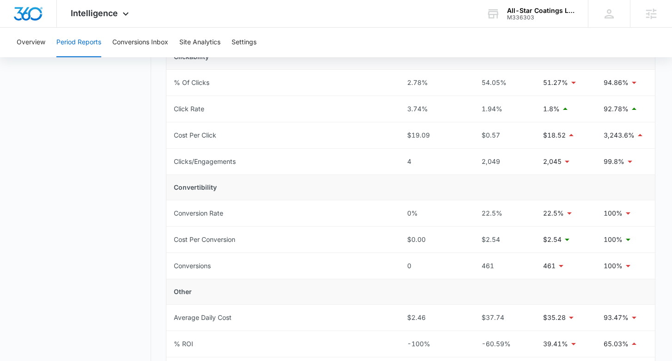
scroll to position [227, 0]
drag, startPoint x: 509, startPoint y: 153, endPoint x: 434, endPoint y: 152, distance: 75.3
click at [429, 152] on tr "Clicks/Engagements 4 2,049 2,045 99.8%" at bounding box center [410, 160] width 488 height 26
click at [501, 165] on div "2,049" at bounding box center [501, 160] width 53 height 10
drag, startPoint x: 382, startPoint y: 156, endPoint x: 390, endPoint y: 153, distance: 7.9
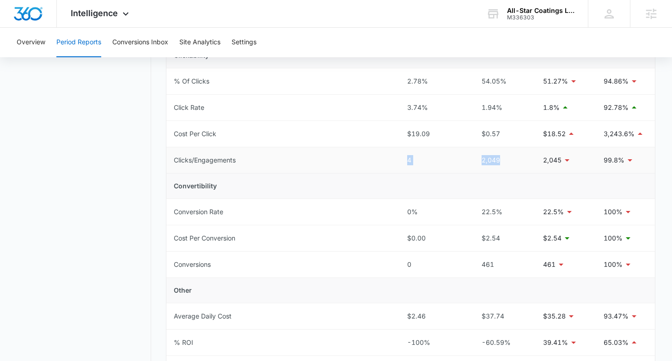
click at [379, 155] on tr "Clicks/Engagements 4 2,049 2,045 99.8%" at bounding box center [410, 160] width 488 height 26
drag, startPoint x: 392, startPoint y: 153, endPoint x: 408, endPoint y: 152, distance: 16.2
click at [392, 153] on td "Clicks/Engagements" at bounding box center [282, 160] width 233 height 26
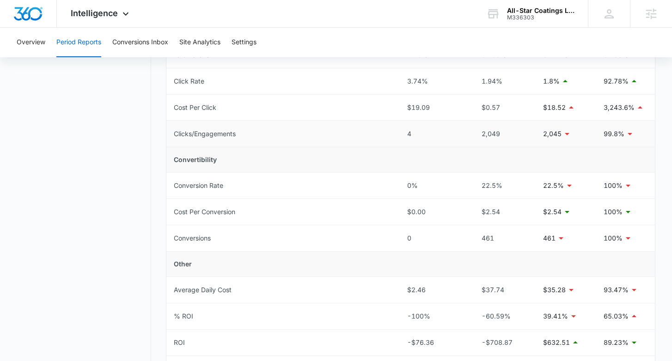
scroll to position [254, 0]
drag, startPoint x: 501, startPoint y: 136, endPoint x: 482, endPoint y: 141, distance: 20.2
click at [437, 134] on tr "Clicks/Engagements 4 2,049 2,045 99.8%" at bounding box center [410, 134] width 488 height 26
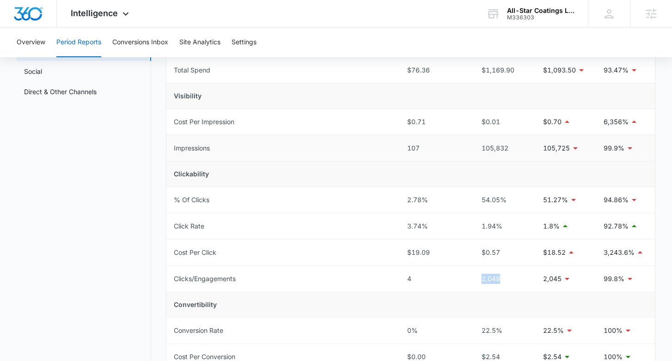
scroll to position [0, 0]
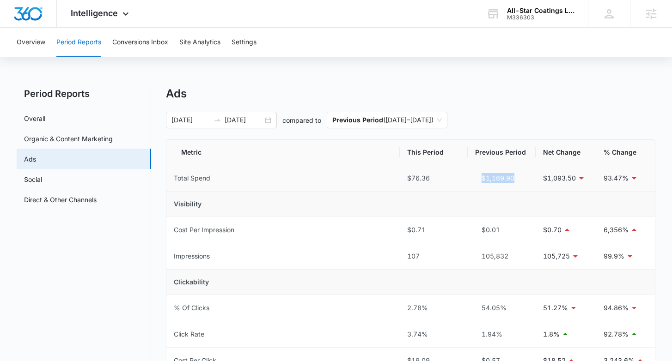
drag, startPoint x: 491, startPoint y: 180, endPoint x: 512, endPoint y: 178, distance: 20.9
click at [513, 178] on div "$1,169.90" at bounding box center [501, 178] width 53 height 10
click at [512, 178] on div "$1,169.90" at bounding box center [501, 178] width 53 height 10
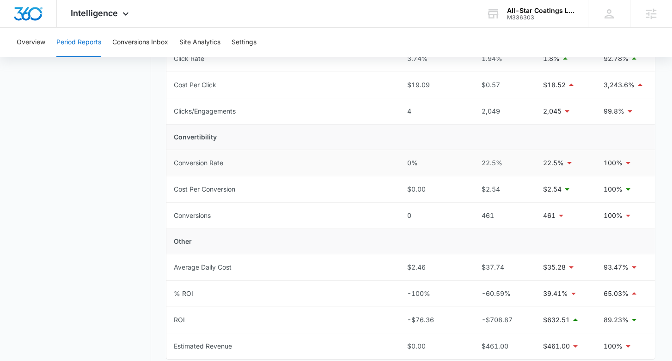
scroll to position [274, 0]
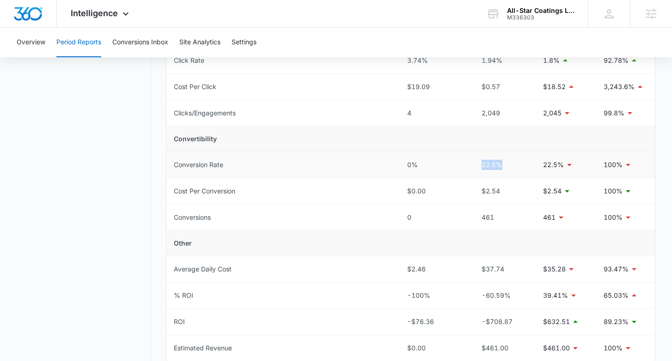
drag, startPoint x: 506, startPoint y: 164, endPoint x: 473, endPoint y: 165, distance: 33.7
click at [469, 163] on td "22.5%" at bounding box center [501, 165] width 68 height 26
click at [495, 163] on div "22.5%" at bounding box center [501, 165] width 53 height 10
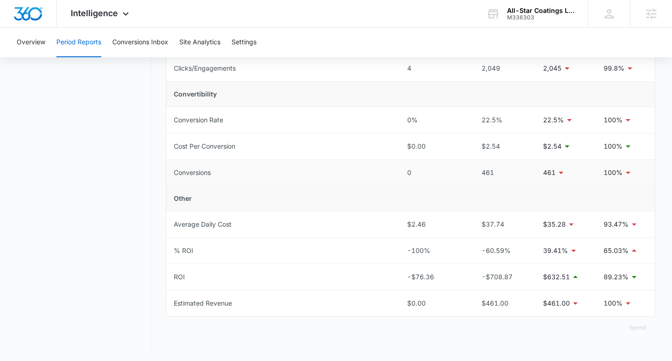
scroll to position [312, 0]
